Goal: Information Seeking & Learning: Find specific page/section

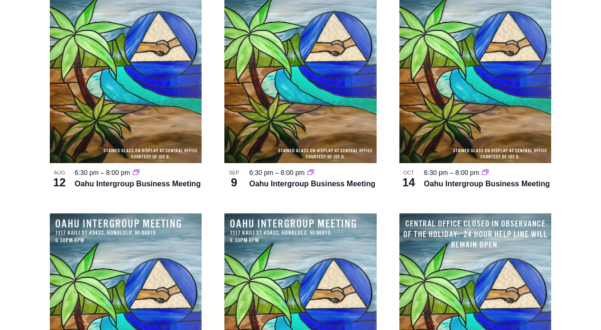
scroll to position [1949, 0]
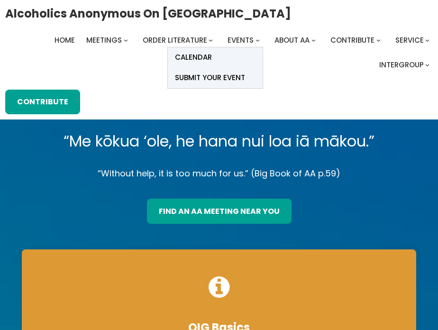
click at [206, 57] on span "Calendar" at bounding box center [193, 57] width 37 height 13
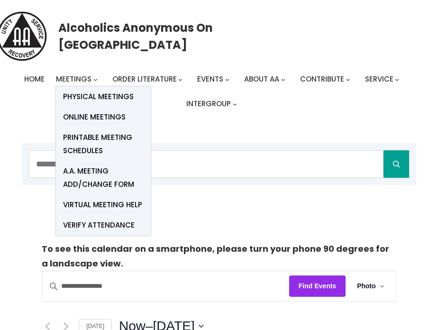
click at [85, 121] on span "Online Meetings" at bounding box center [94, 117] width 63 height 13
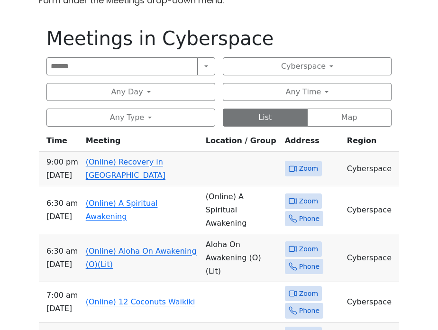
scroll to position [468, 0]
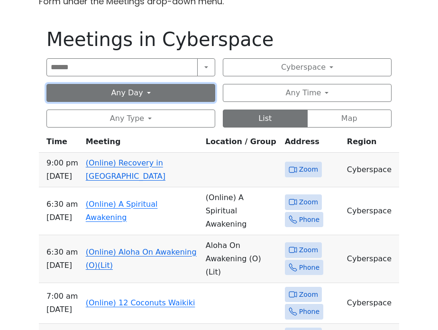
click at [154, 93] on button "Any Day" at bounding box center [130, 93] width 169 height 18
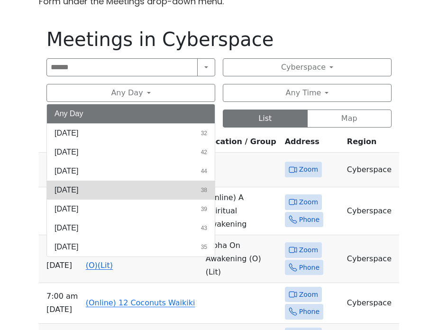
click at [154, 189] on button "[DATE] 38" at bounding box center [131, 190] width 168 height 19
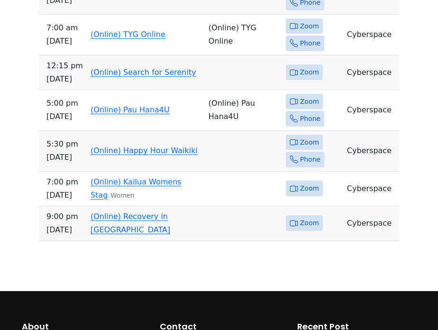
scroll to position [773, 0]
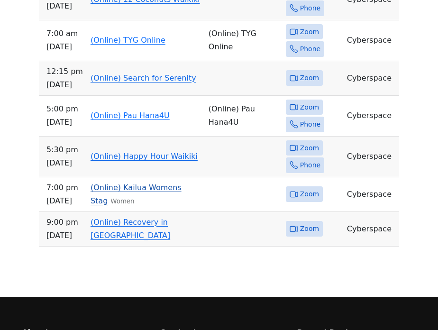
click at [162, 183] on link "(Online) Kailua Womens Stag" at bounding box center [136, 194] width 91 height 22
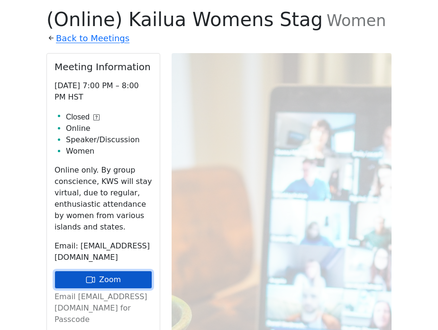
click at [114, 280] on link "Zoom" at bounding box center [104, 280] width 98 height 18
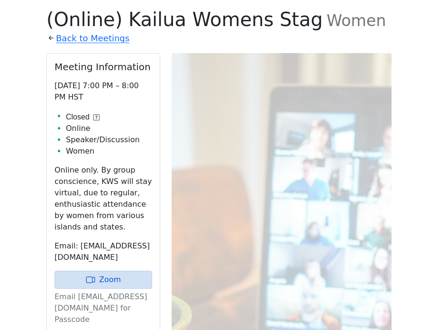
click at [129, 159] on div "Meeting Information [DATE] 7:00 PM – 8:00 PM HST Closed Online Speaker/Discussi…" at bounding box center [103, 232] width 113 height 357
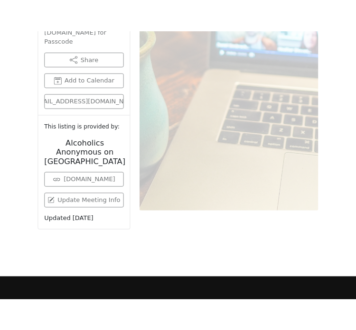
scroll to position [797, 0]
